Goal: Task Accomplishment & Management: Complete application form

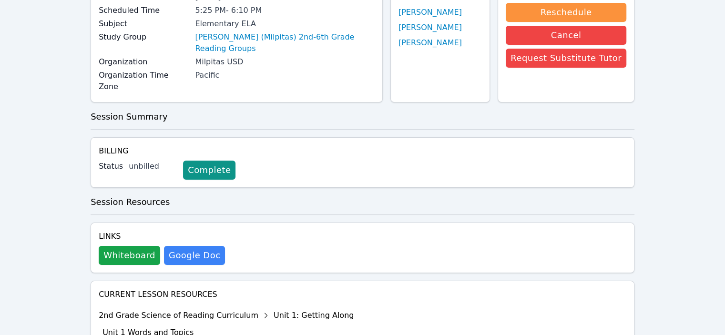
scroll to position [109, 0]
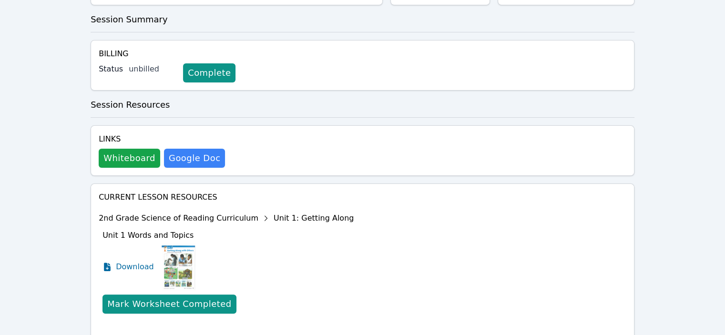
scroll to position [195, 0]
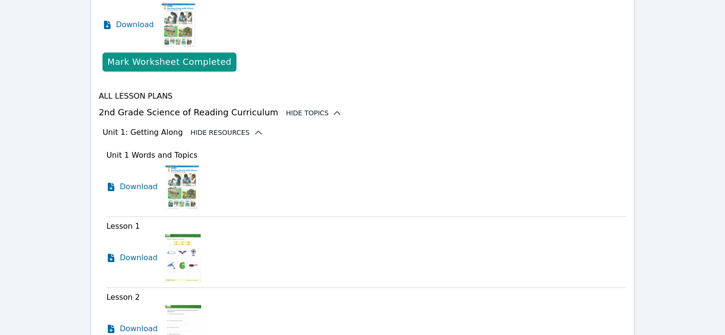
scroll to position [371, 0]
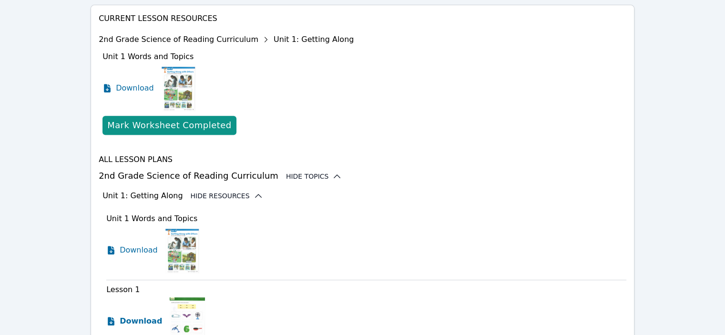
click at [121, 316] on span "Download" at bounding box center [141, 321] width 42 height 11
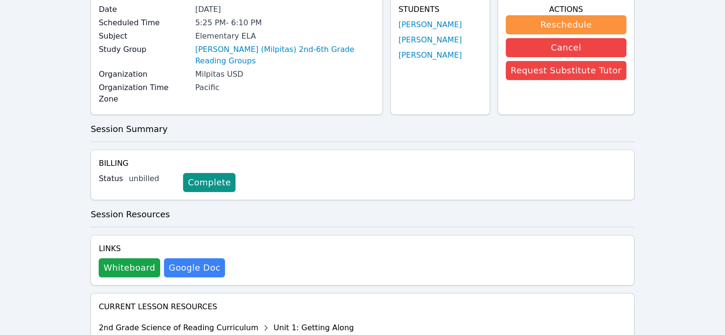
scroll to position [0, 0]
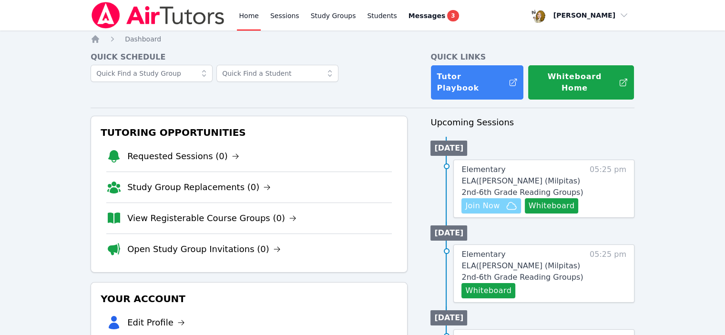
click at [465, 200] on span "Join Now" at bounding box center [482, 205] width 34 height 11
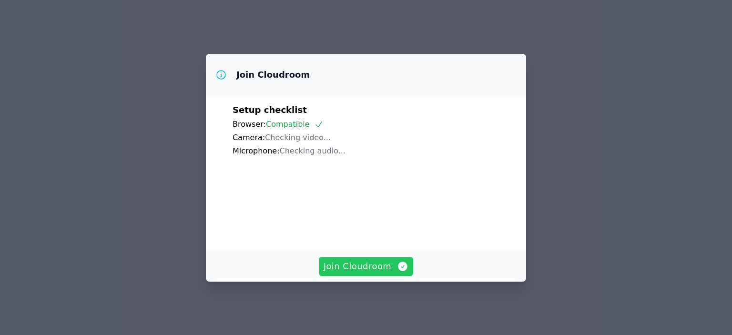
click at [353, 263] on span "Join Cloudroom" at bounding box center [366, 266] width 85 height 13
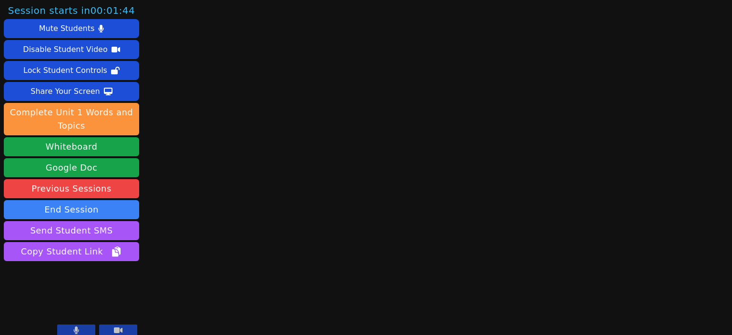
click at [79, 327] on icon at bounding box center [76, 331] width 6 height 8
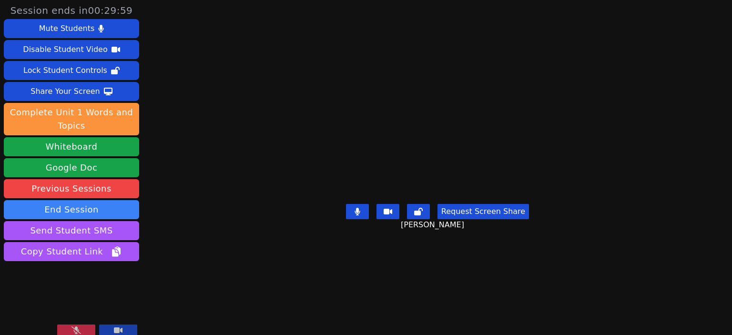
click at [86, 325] on button at bounding box center [76, 330] width 38 height 11
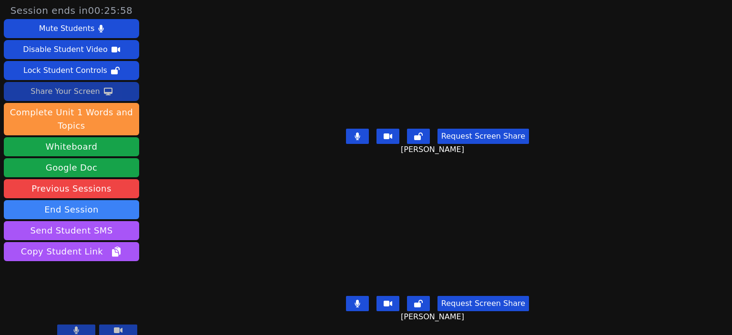
click at [68, 84] on div "Share Your Screen" at bounding box center [66, 91] width 70 height 15
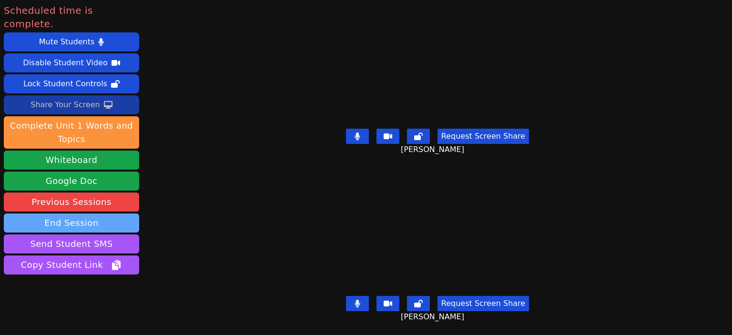
click at [78, 214] on button "End Session" at bounding box center [71, 223] width 135 height 19
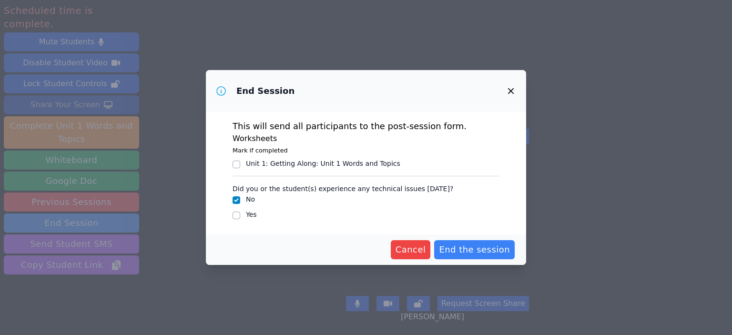
drag, startPoint x: 446, startPoint y: 228, endPoint x: 405, endPoint y: 209, distance: 45.2
click at [444, 243] on span "End the session" at bounding box center [474, 249] width 71 height 13
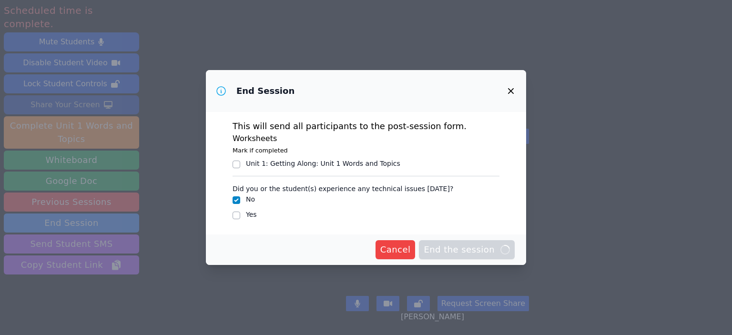
click at [505, 97] on icon "button" at bounding box center [510, 90] width 11 height 11
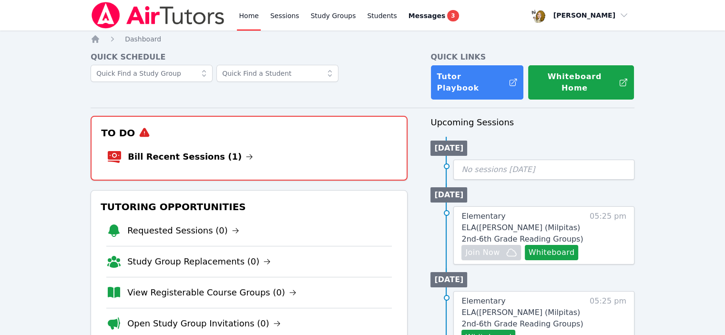
click at [173, 150] on link "Bill Recent Sessions (1)" at bounding box center [190, 156] width 125 height 13
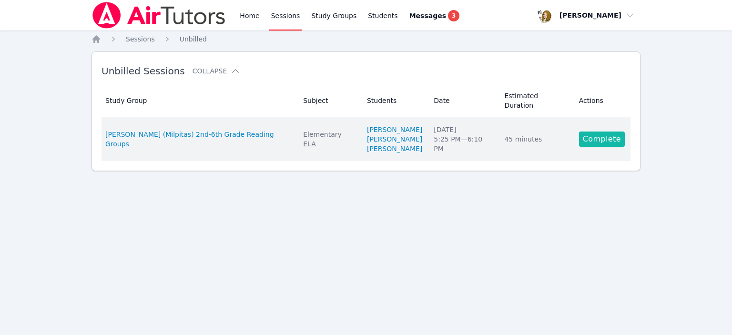
click at [594, 132] on link "Complete" at bounding box center [602, 139] width 46 height 15
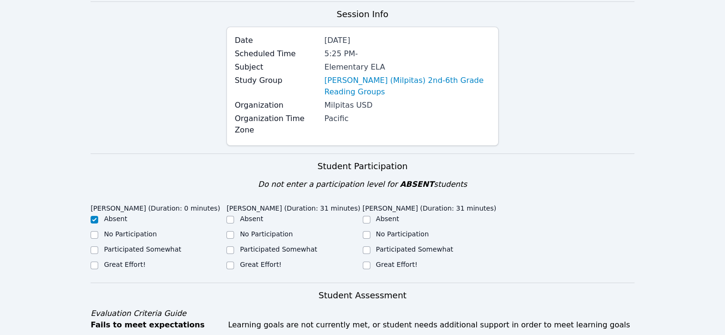
scroll to position [95, 0]
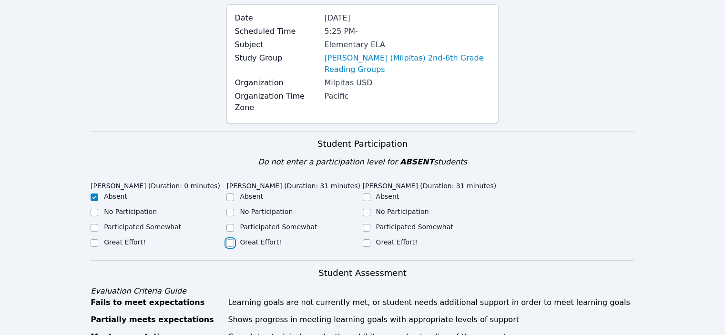
click at [231, 239] on input "Great Effort!" at bounding box center [230, 243] width 8 height 8
checkbox input "true"
click at [367, 239] on input "Great Effort!" at bounding box center [367, 243] width 8 height 8
checkbox input "true"
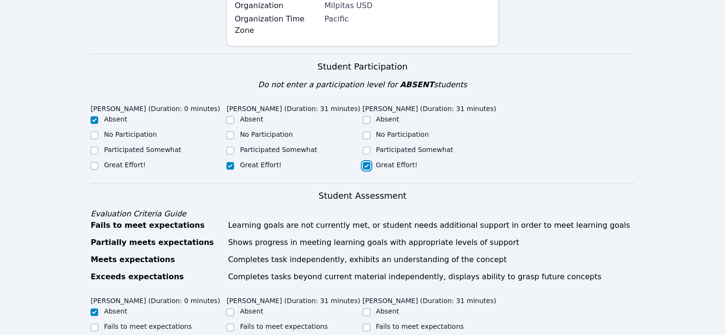
scroll to position [191, 0]
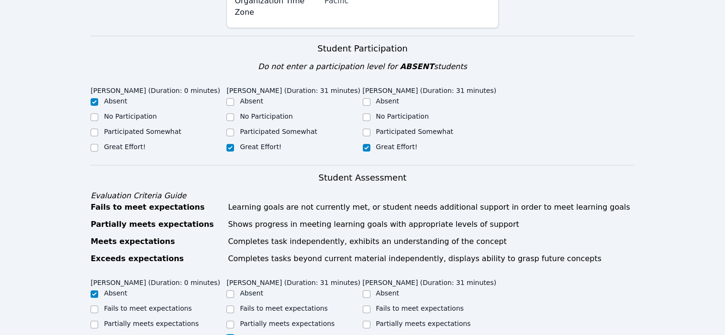
click at [231, 335] on input "Meets expectations" at bounding box center [230, 340] width 8 height 8
checkbox input "true"
click at [364, 335] on input "Meets expectations" at bounding box center [367, 340] width 8 height 8
checkbox input "true"
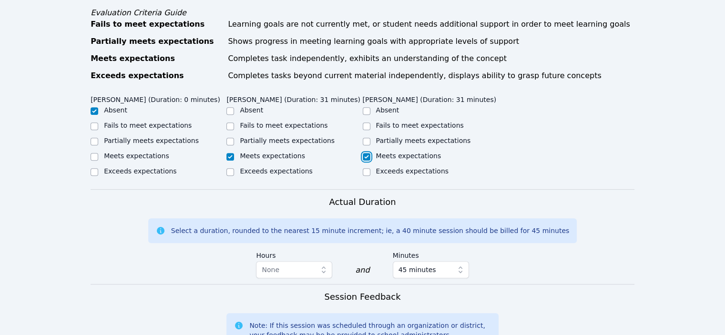
scroll to position [376, 0]
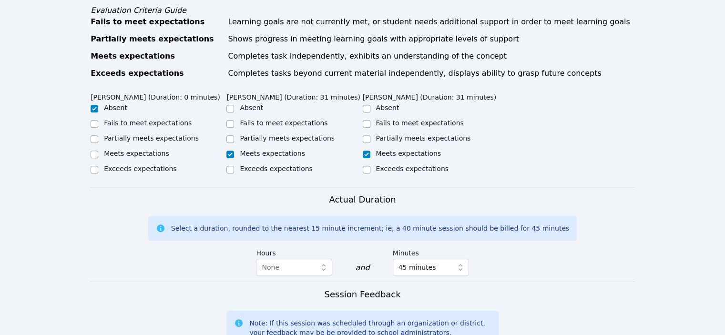
type textarea "Great 1st session! Students were a little late today. Very polite and hard-work…"
type textarea "Getting to know you page to learn the whiteboard tools, SOR Unit 1 phonics page"
drag, startPoint x: 363, startPoint y: 294, endPoint x: 396, endPoint y: 293, distance: 33.4
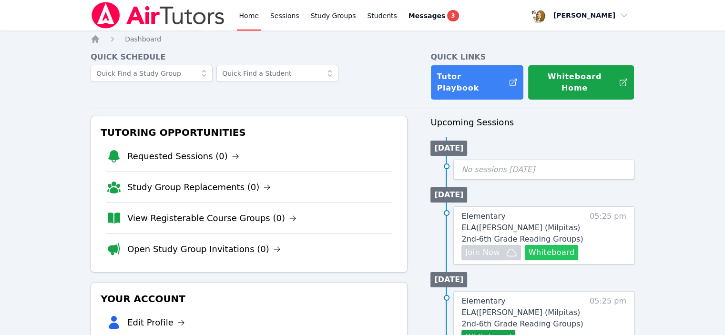
click at [525, 245] on button "Whiteboard" at bounding box center [552, 252] width 54 height 15
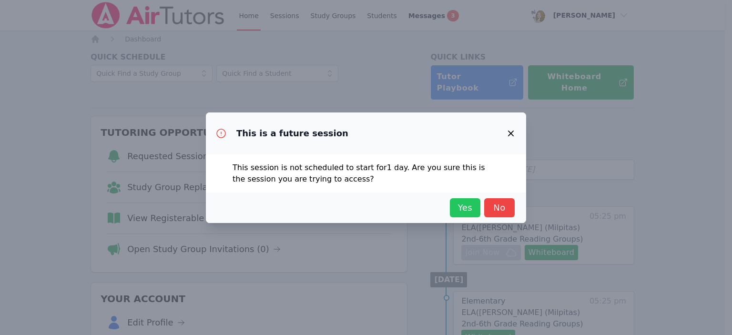
click at [455, 201] on span "Yes" at bounding box center [465, 207] width 21 height 13
